Goal: Task Accomplishment & Management: Use online tool/utility

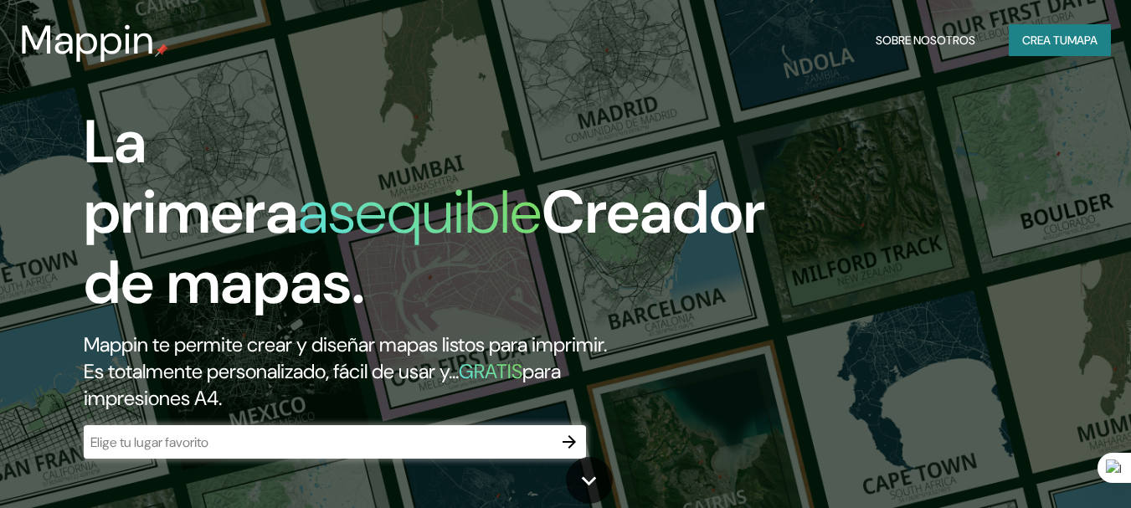
click at [340, 394] on h2 "Mappin te permite crear y diseñar mapas listos para imprimir. Es totalmente per…" at bounding box center [367, 371] width 566 height 80
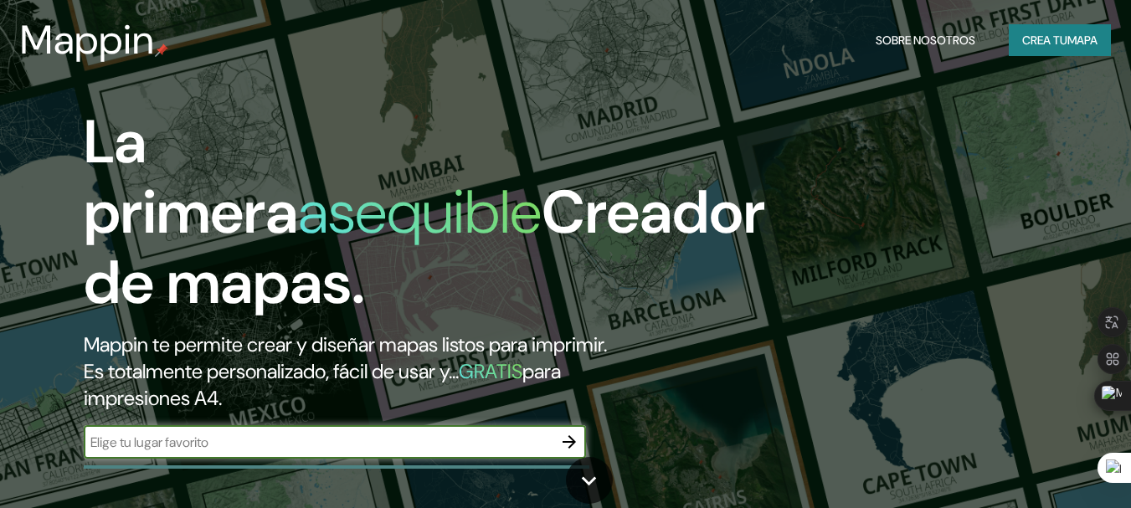
click at [350, 443] on input "text" at bounding box center [318, 442] width 469 height 19
type input "C"
click at [1076, 40] on font "mapa" at bounding box center [1082, 40] width 30 height 15
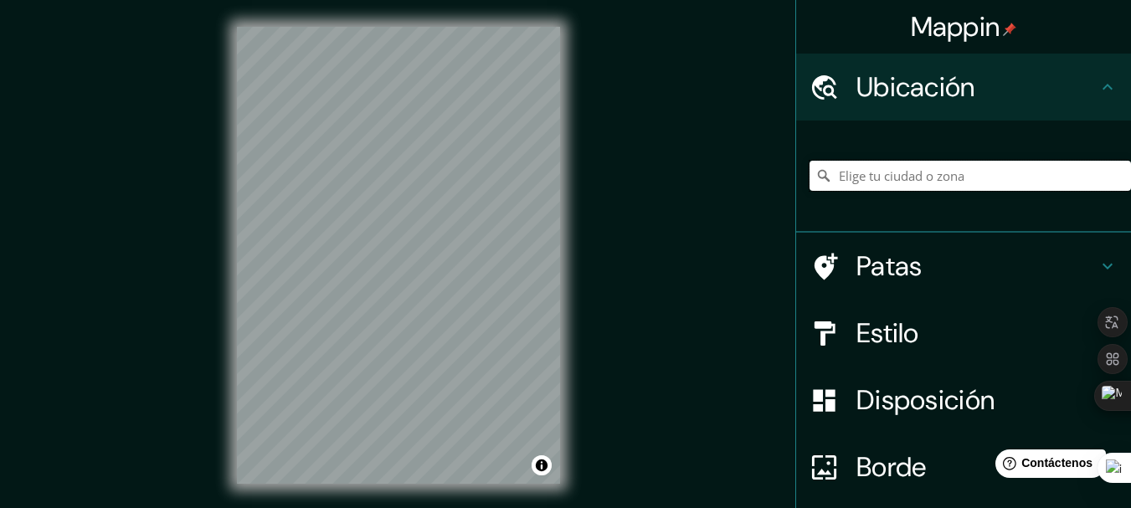
click at [906, 179] on input "Elige tu ciudad o zona" at bounding box center [969, 176] width 321 height 30
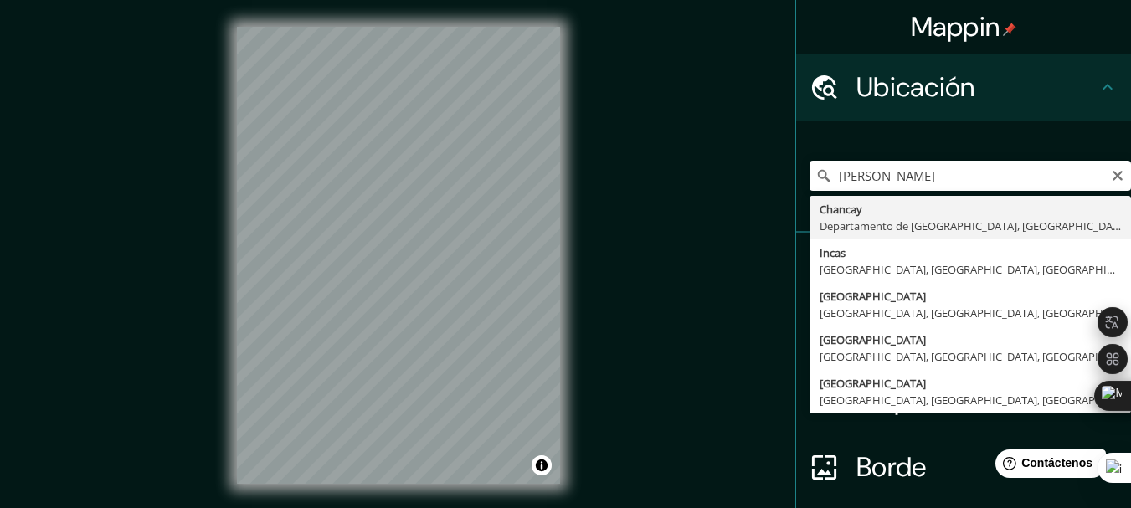
type input "[GEOGRAPHIC_DATA], [GEOGRAPHIC_DATA], [GEOGRAPHIC_DATA]"
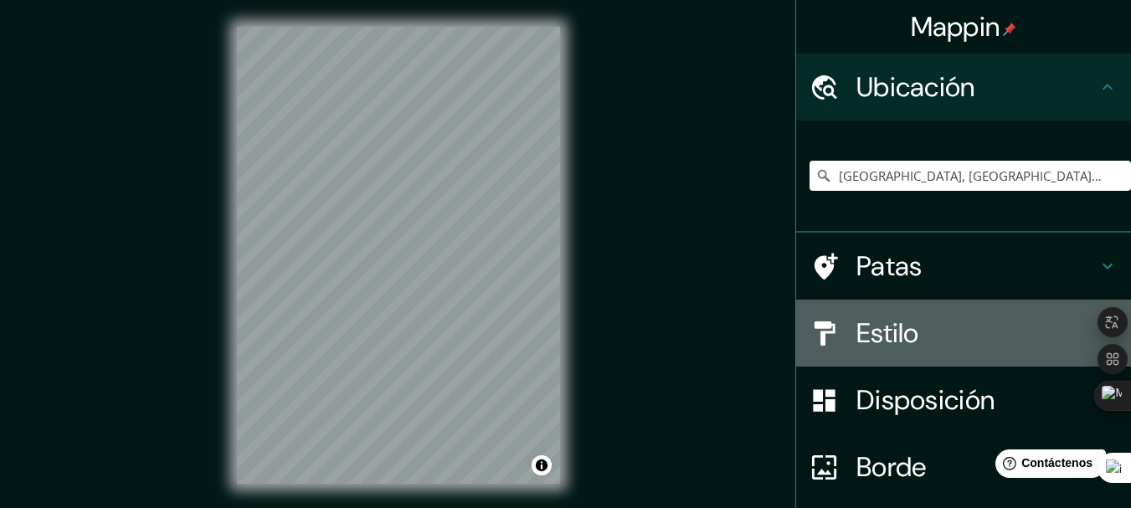
click at [929, 333] on h4 "Estilo" at bounding box center [976, 332] width 241 height 33
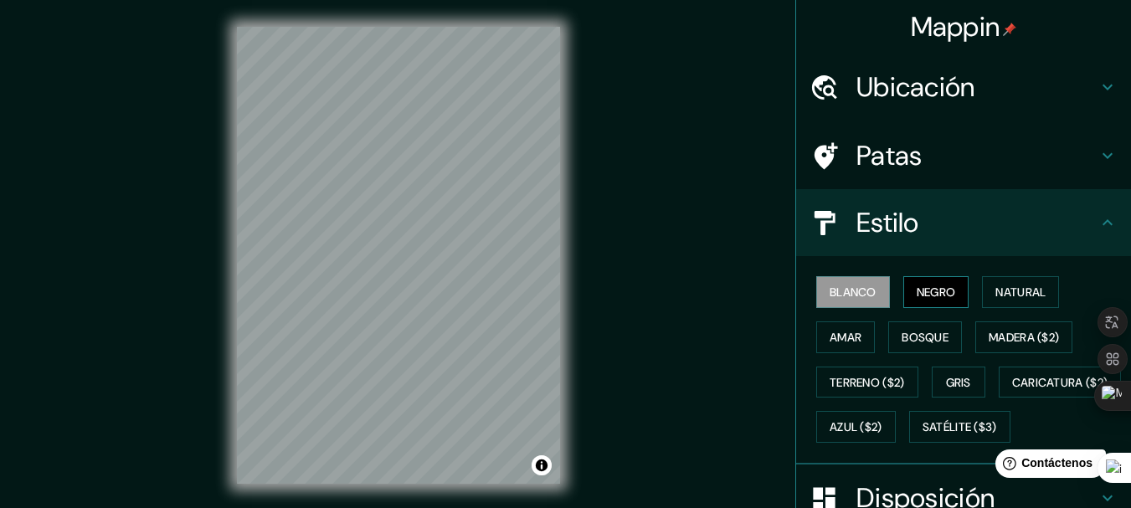
click at [922, 285] on font "Negro" at bounding box center [935, 292] width 39 height 15
click at [1008, 285] on font "Natural" at bounding box center [1020, 292] width 50 height 15
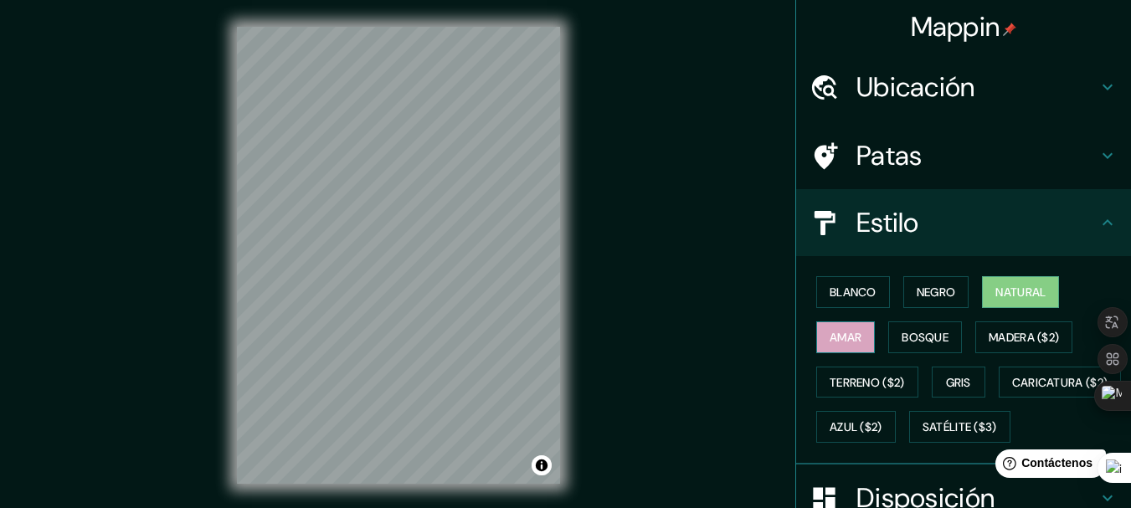
click at [833, 340] on font "Amar" at bounding box center [845, 337] width 32 height 15
click at [920, 341] on font "Bosque" at bounding box center [924, 337] width 47 height 15
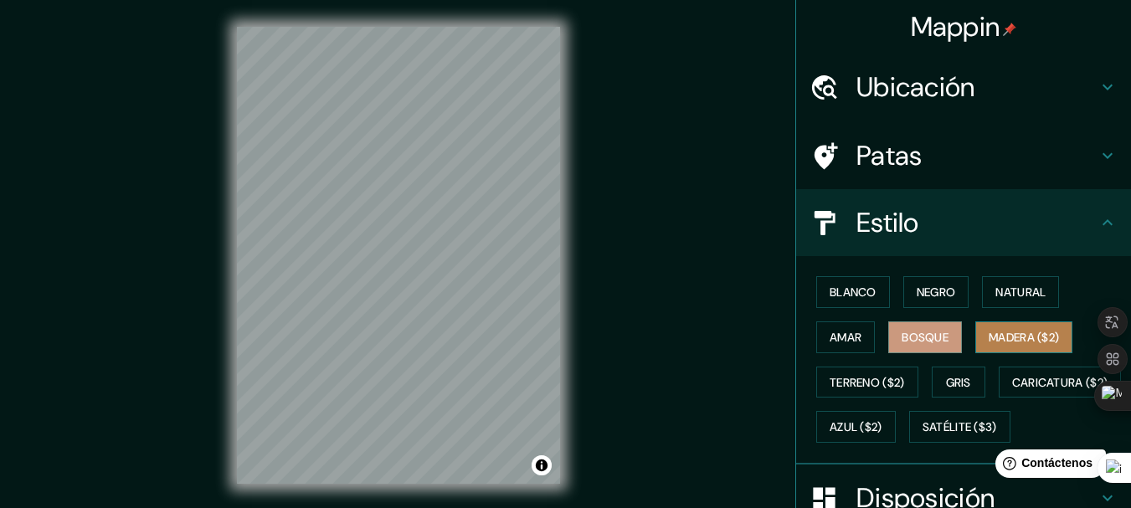
click at [1018, 338] on font "Madera ($2)" at bounding box center [1023, 337] width 70 height 15
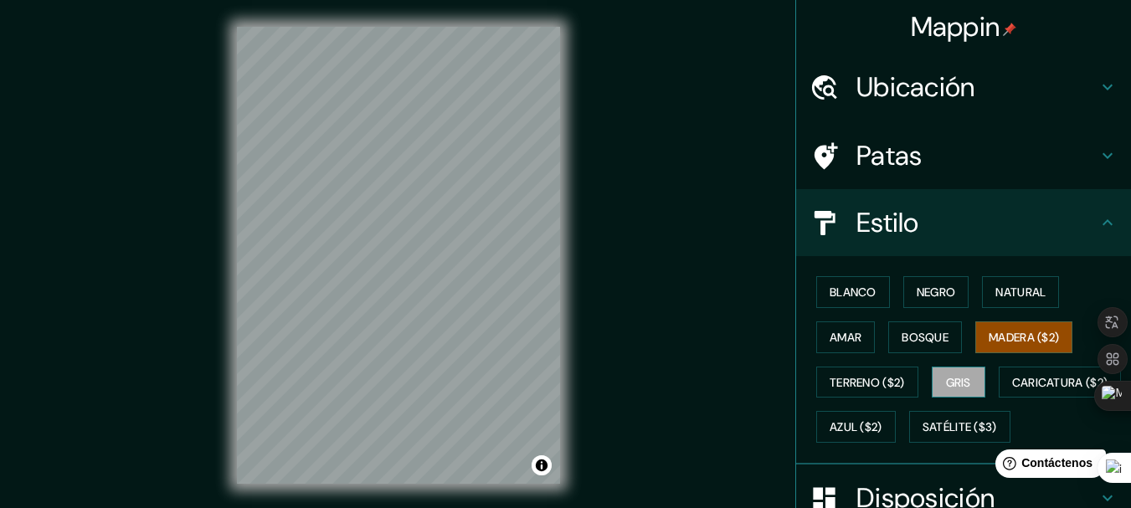
click at [934, 382] on button "Gris" at bounding box center [958, 383] width 54 height 32
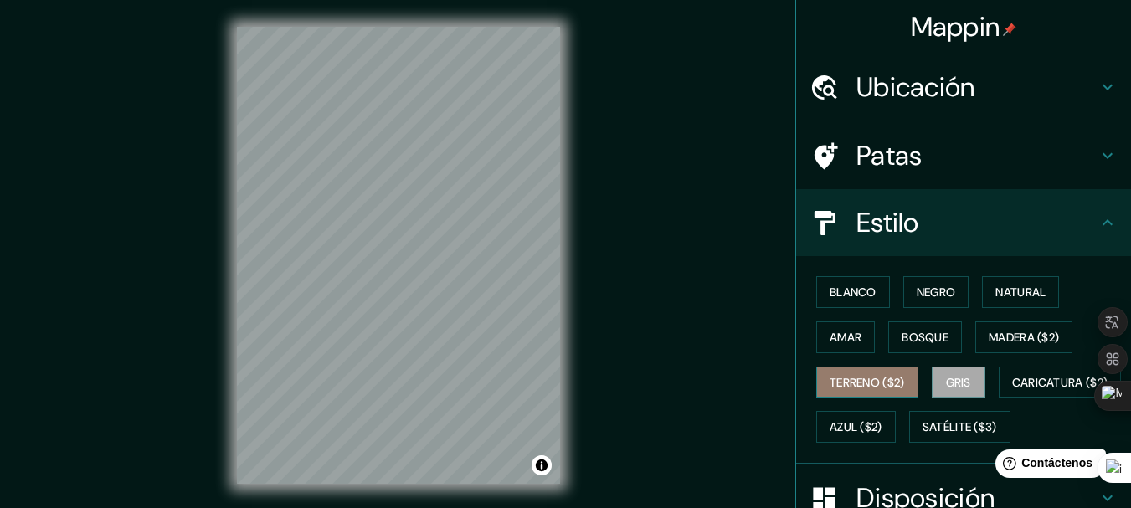
click at [887, 385] on font "Terreno ($2)" at bounding box center [866, 382] width 75 height 15
click at [950, 391] on font "Gris" at bounding box center [958, 383] width 25 height 22
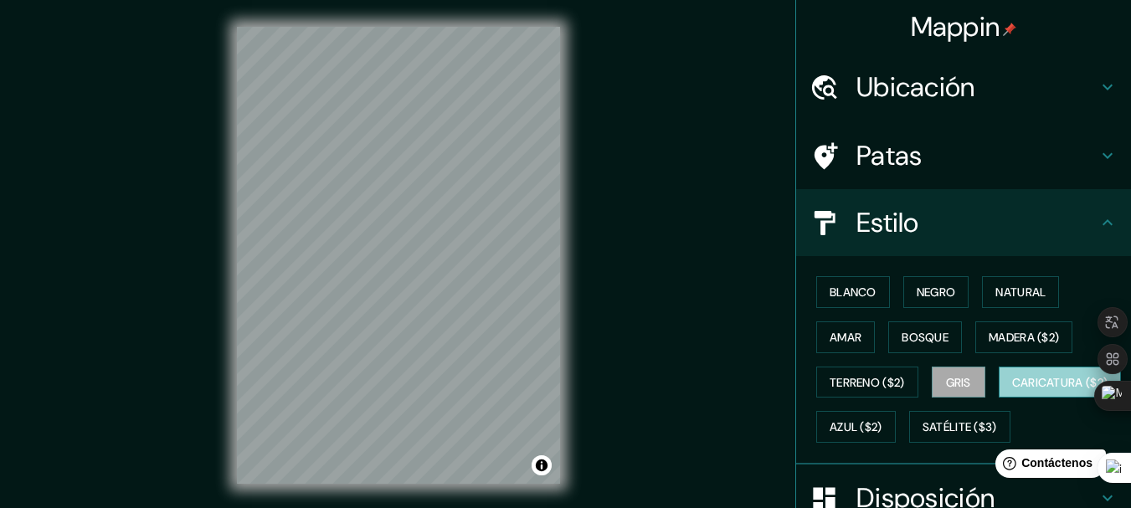
click at [1012, 390] on font "Caricatura ($2)" at bounding box center [1060, 382] width 96 height 15
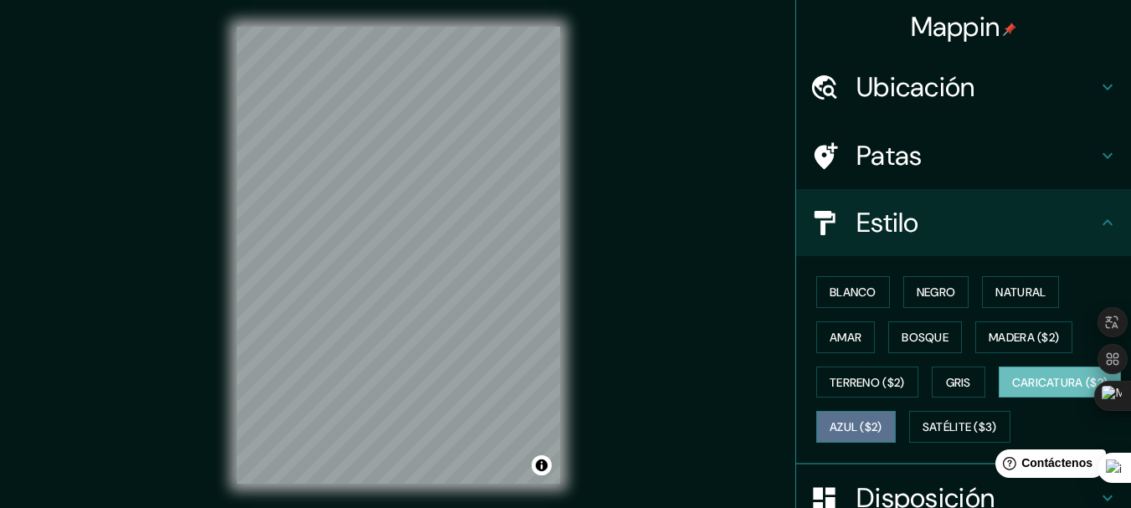
click at [882, 428] on font "Azul ($2)" at bounding box center [855, 427] width 53 height 15
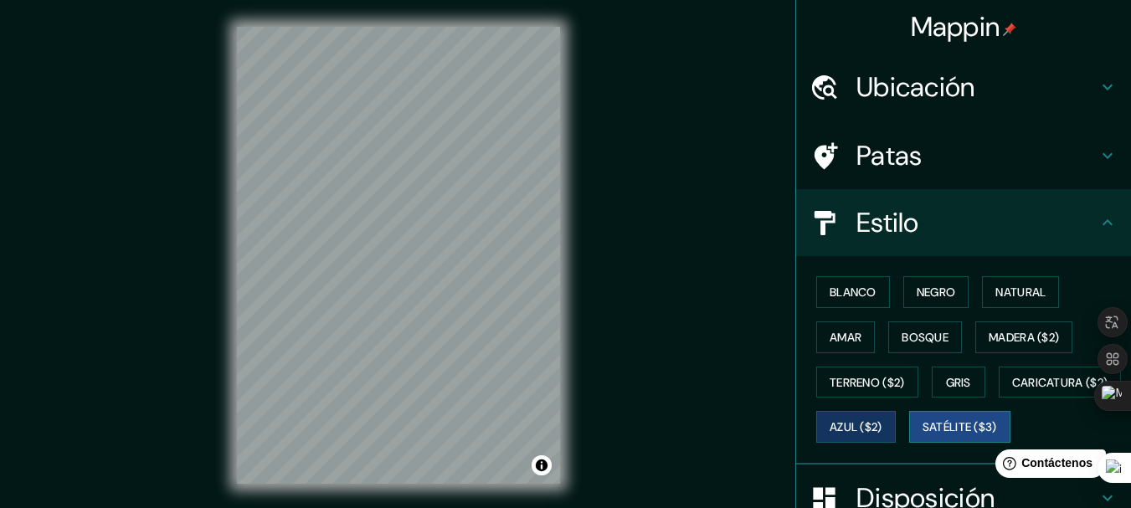
click at [922, 435] on font "Satélite ($3)" at bounding box center [959, 427] width 74 height 15
click at [855, 281] on font "Blanco" at bounding box center [852, 292] width 47 height 22
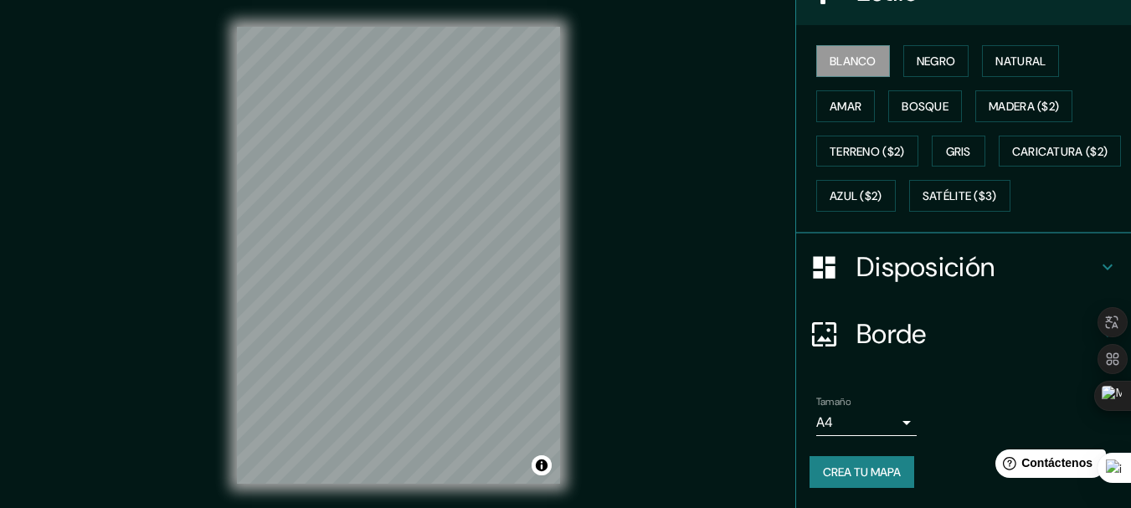
scroll to position [275, 0]
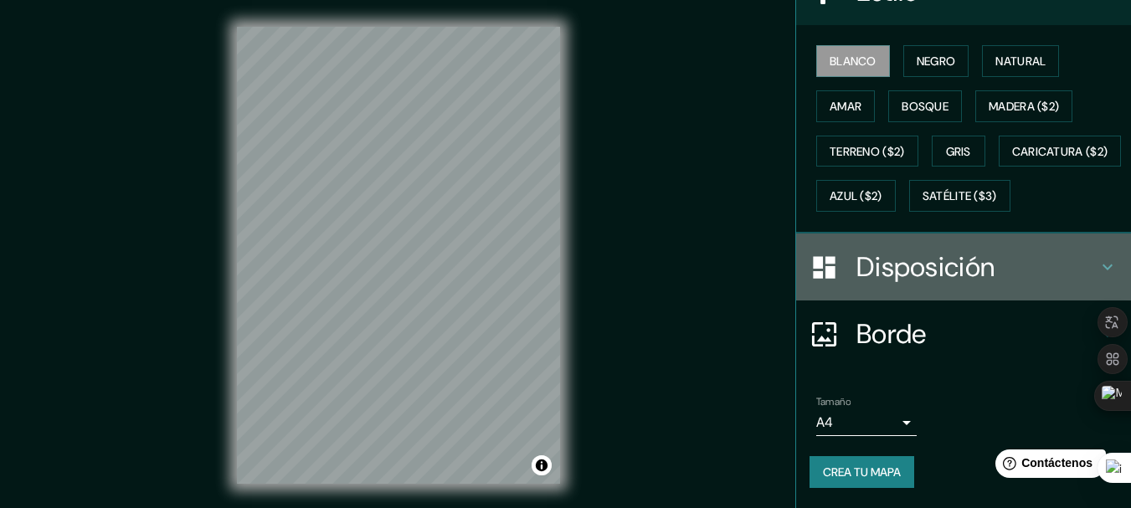
click at [967, 283] on font "Disposición" at bounding box center [925, 266] width 138 height 35
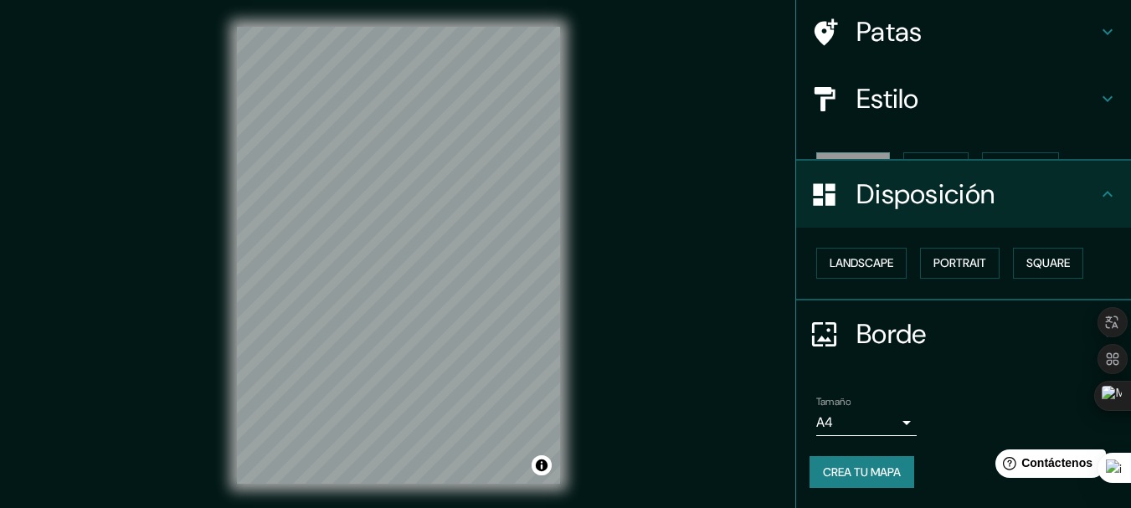
scroll to position [95, 0]
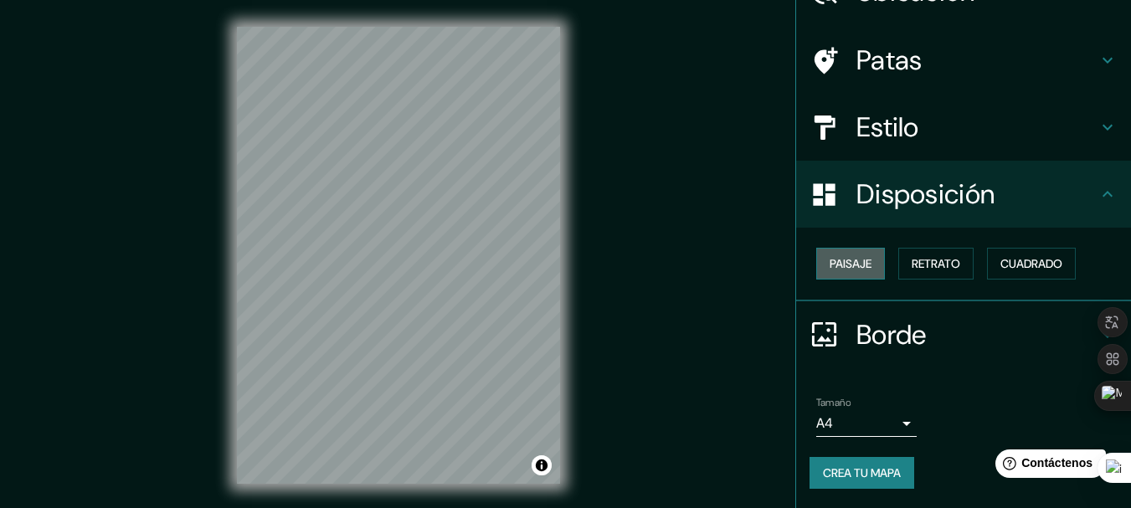
click at [838, 264] on font "Paisaje" at bounding box center [850, 263] width 42 height 15
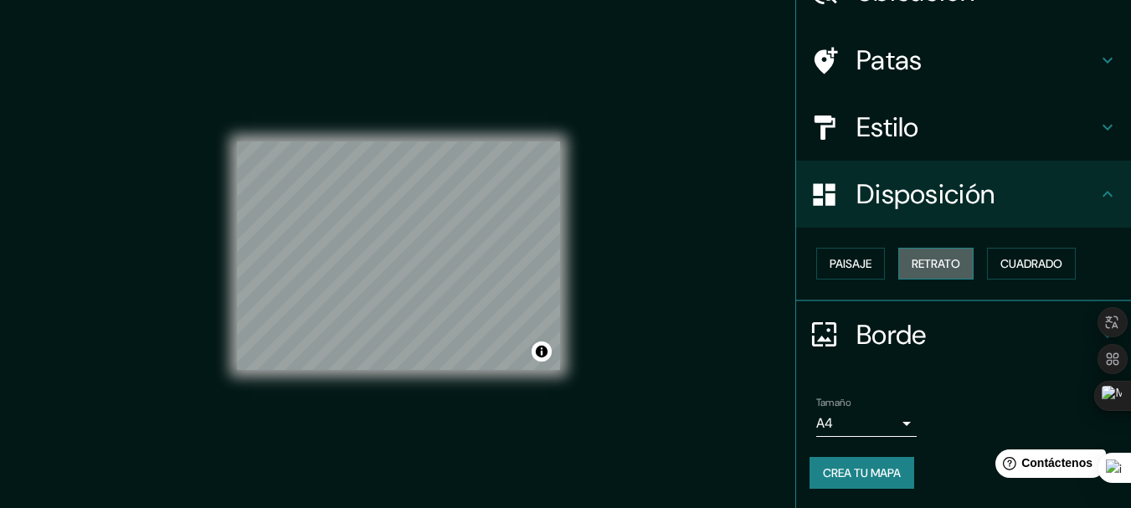
click at [937, 257] on font "Retrato" at bounding box center [935, 263] width 49 height 15
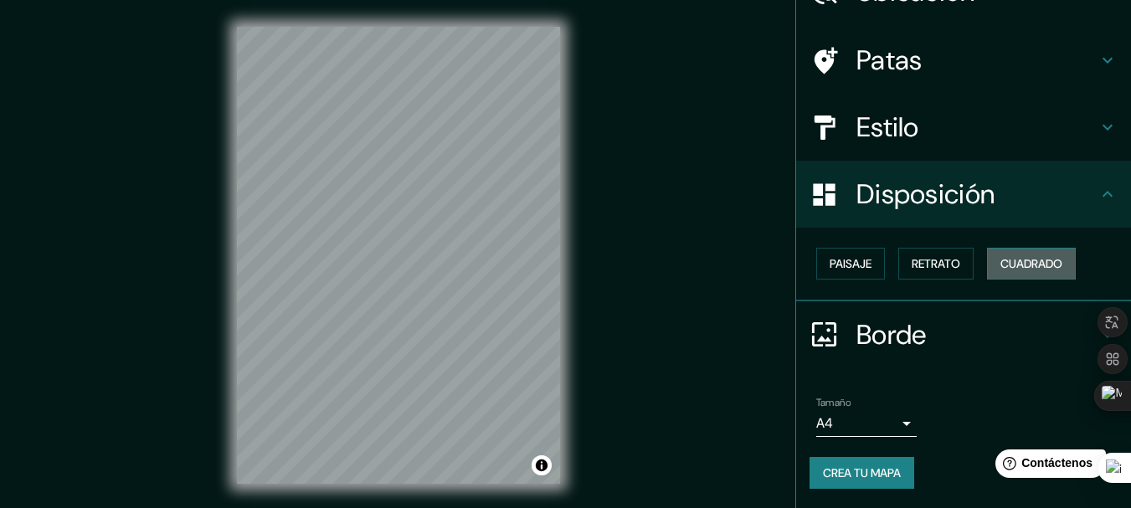
click at [1028, 263] on font "Cuadrado" at bounding box center [1031, 263] width 62 height 15
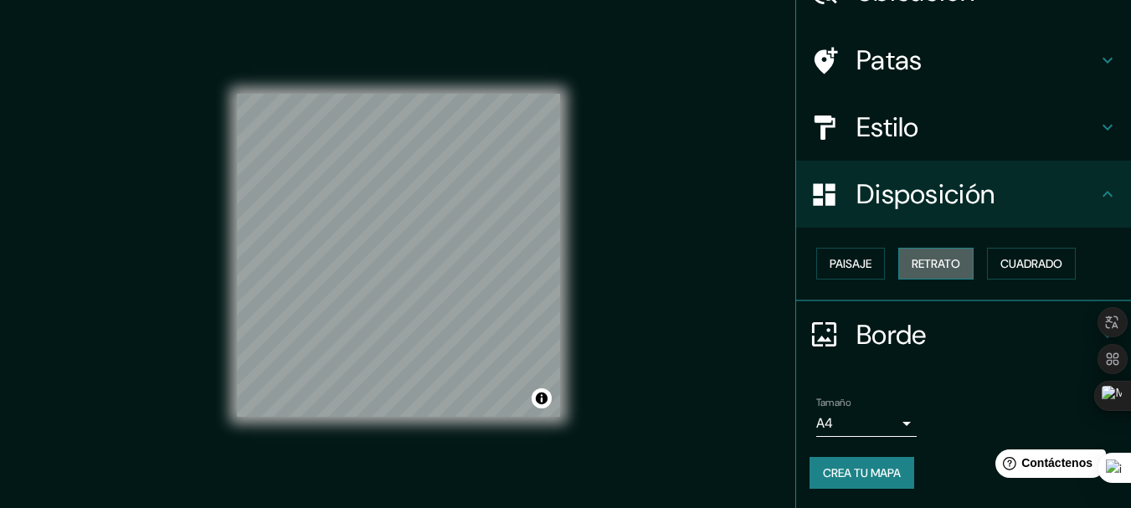
click at [931, 264] on font "Retrato" at bounding box center [935, 263] width 49 height 15
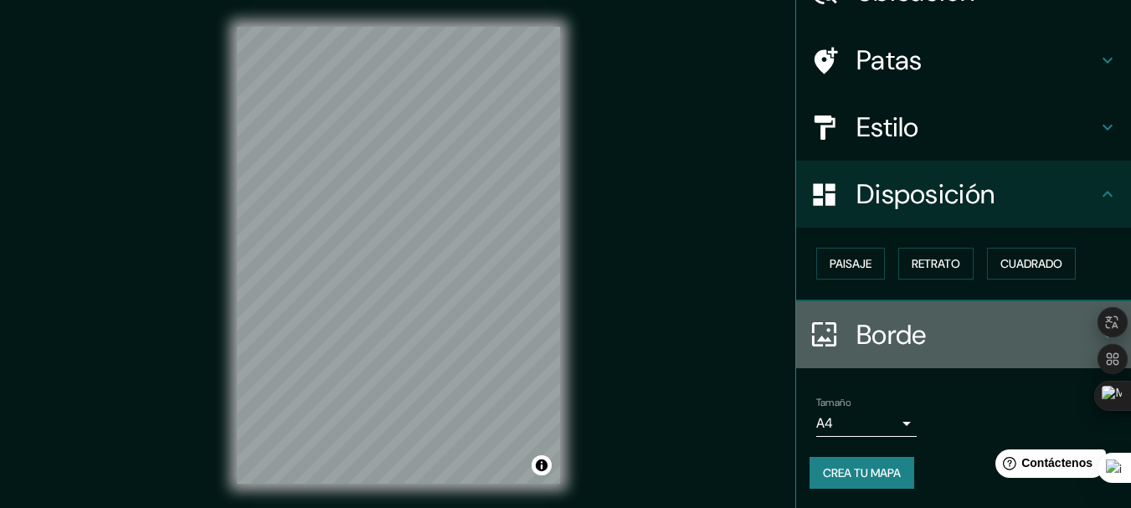
click at [920, 340] on h4 "Borde" at bounding box center [976, 334] width 241 height 33
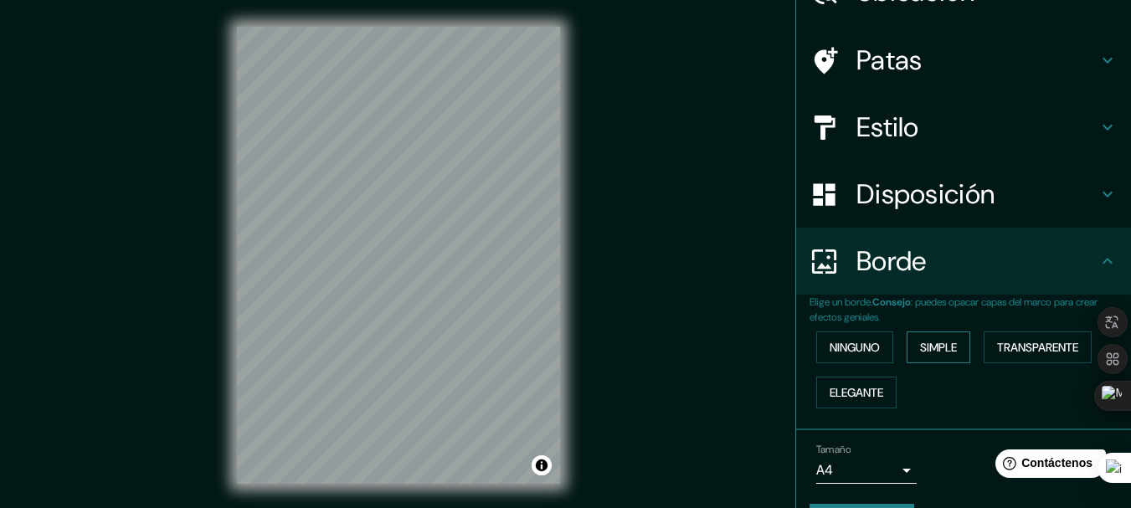
click at [925, 344] on font "Simple" at bounding box center [938, 347] width 37 height 15
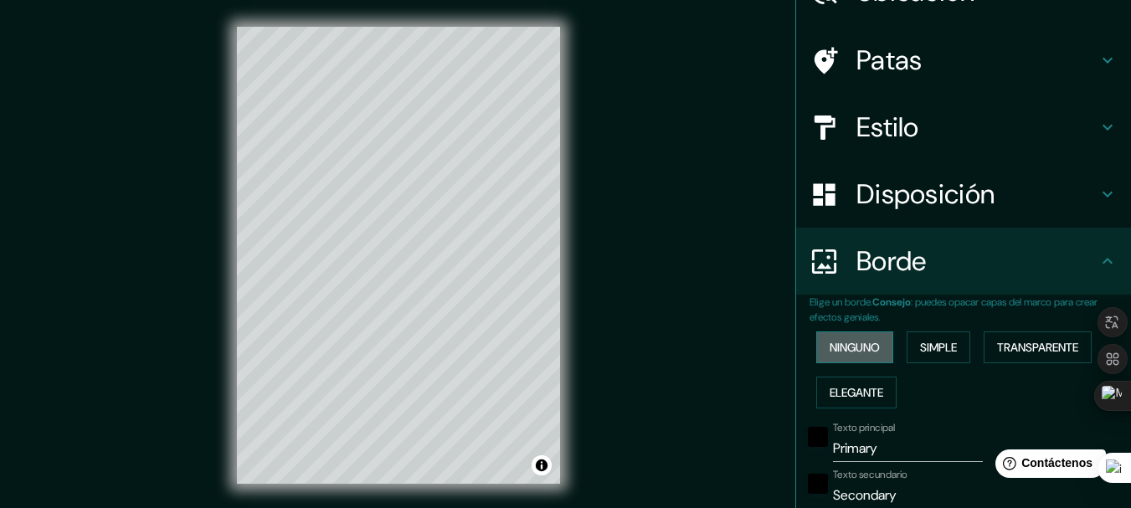
click at [845, 341] on font "Ninguno" at bounding box center [854, 347] width 50 height 15
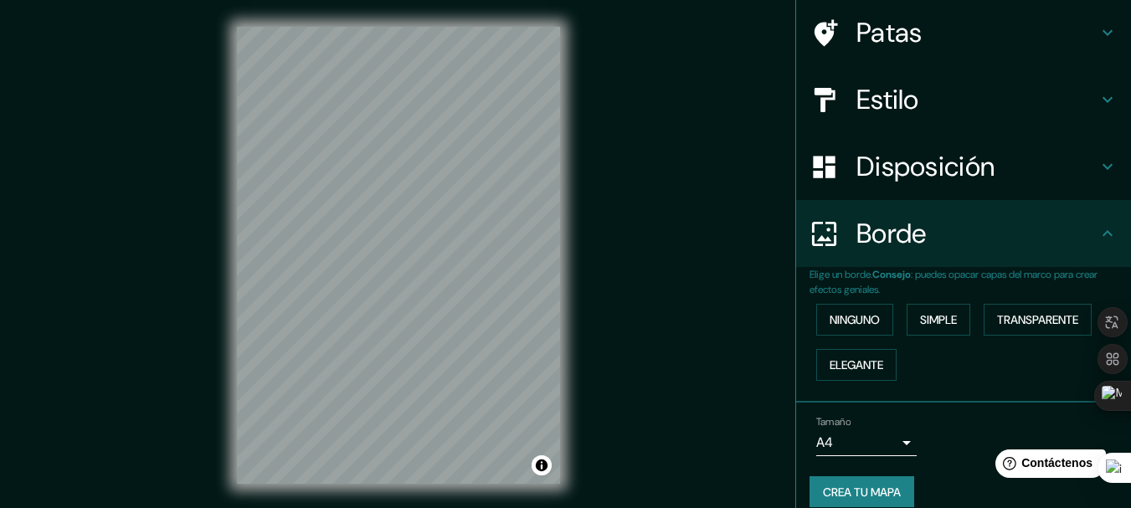
scroll to position [142, 0]
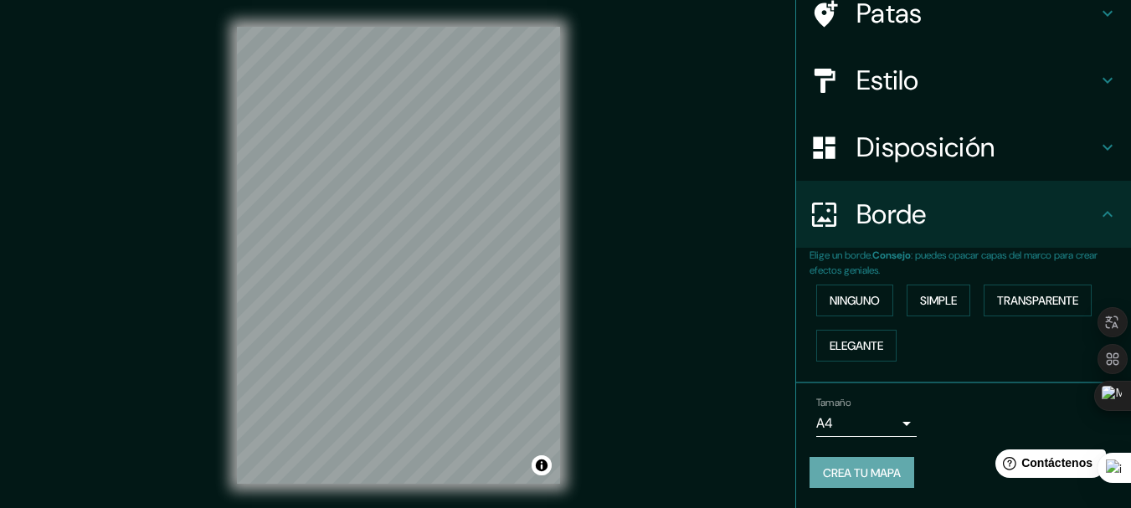
click at [851, 476] on font "Crea tu mapa" at bounding box center [862, 472] width 78 height 15
